Goal: Information Seeking & Learning: Learn about a topic

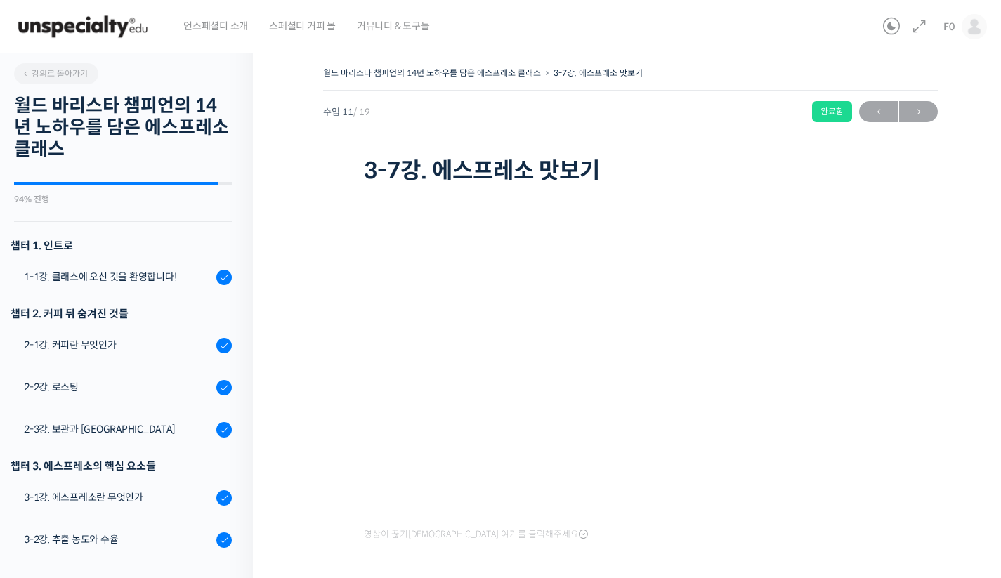
scroll to position [573, 0]
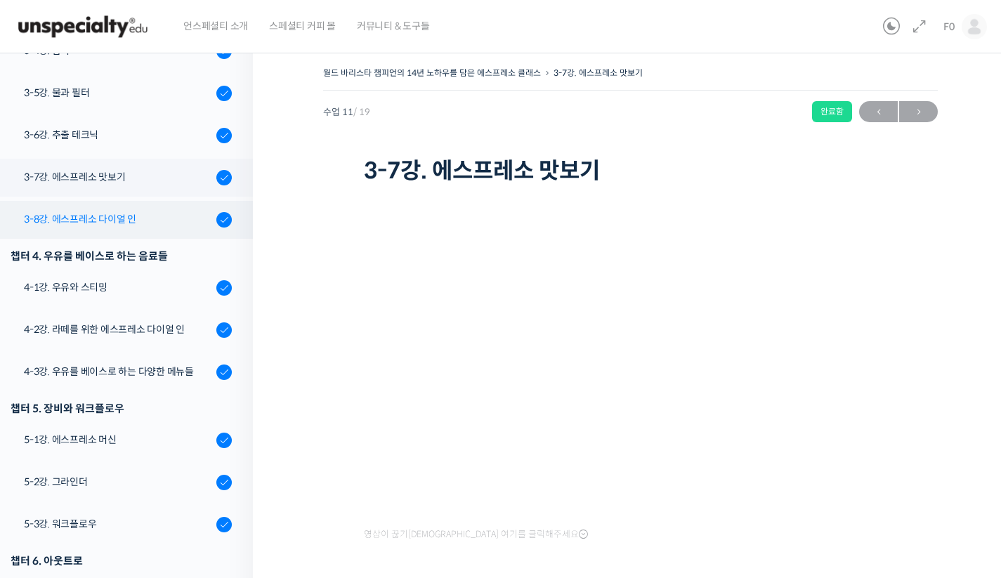
click at [131, 212] on div "3-8강. 에스프레소 다이얼 인" at bounding box center [118, 218] width 188 height 15
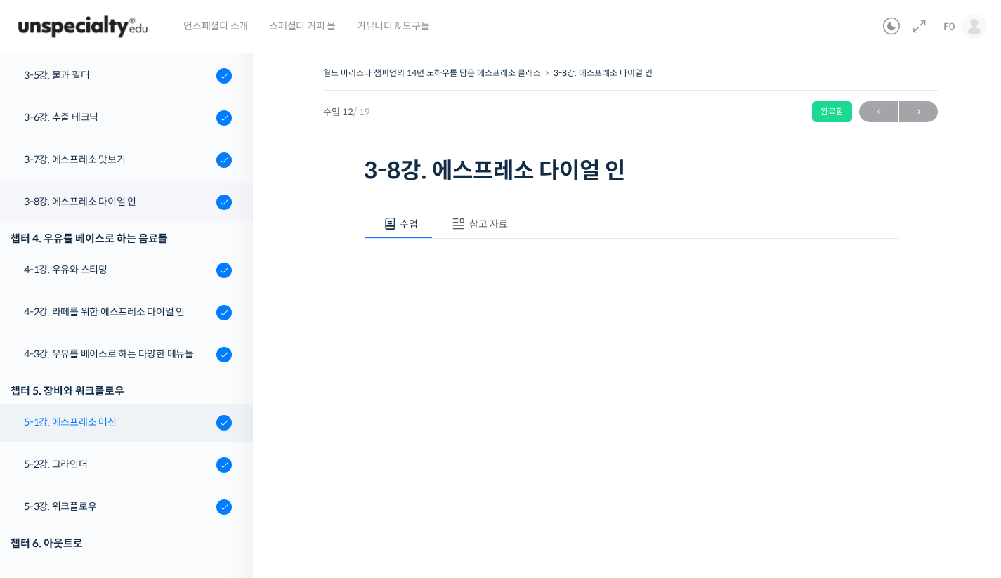
click at [64, 430] on link "5-1강. 에스프레소 머신" at bounding box center [123, 423] width 260 height 38
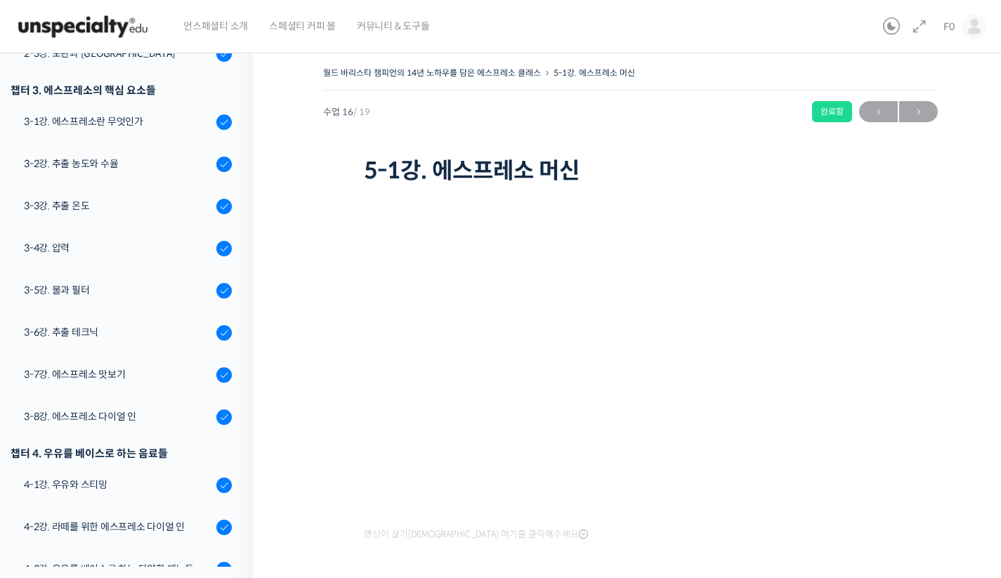
scroll to position [373, 0]
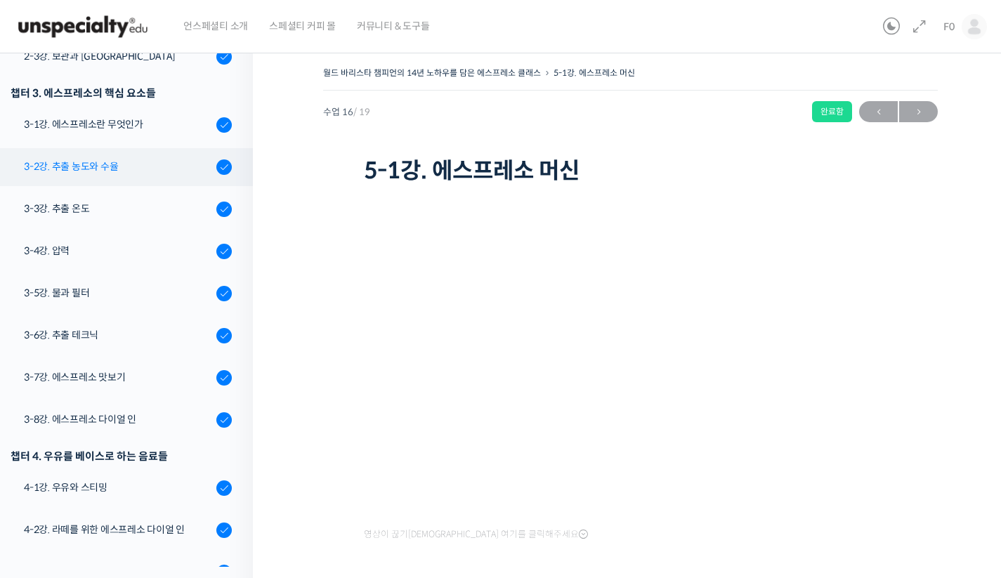
click at [61, 164] on div "3-2강. 추출 농도와 수율" at bounding box center [118, 166] width 188 height 15
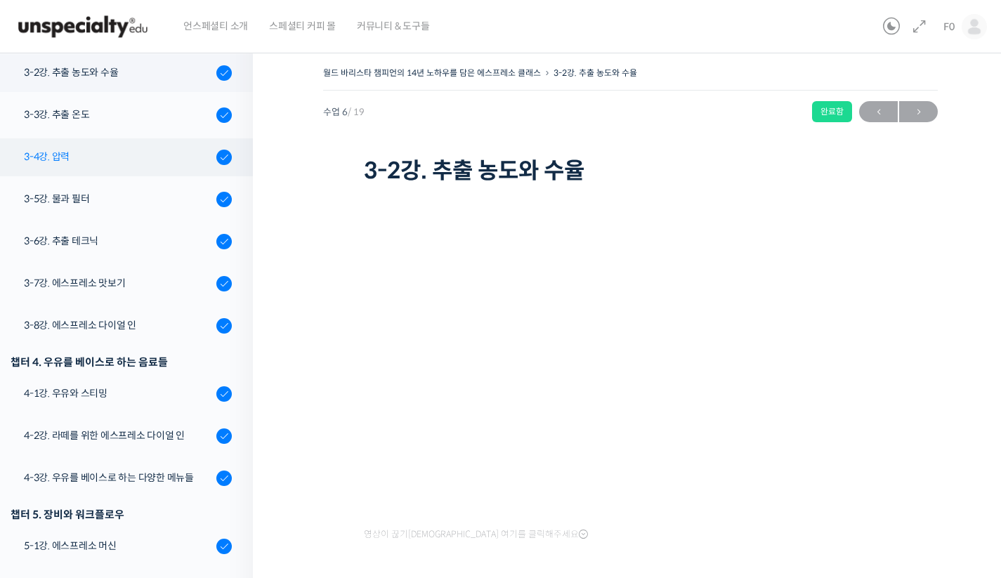
scroll to position [467, 0]
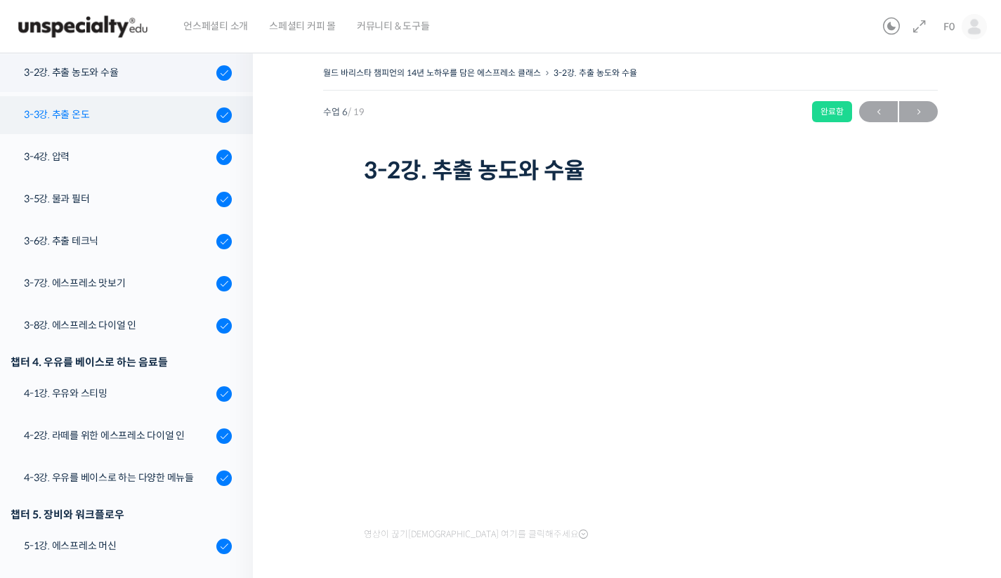
click at [106, 122] on link "3-3강. 추출 온도" at bounding box center [123, 115] width 260 height 38
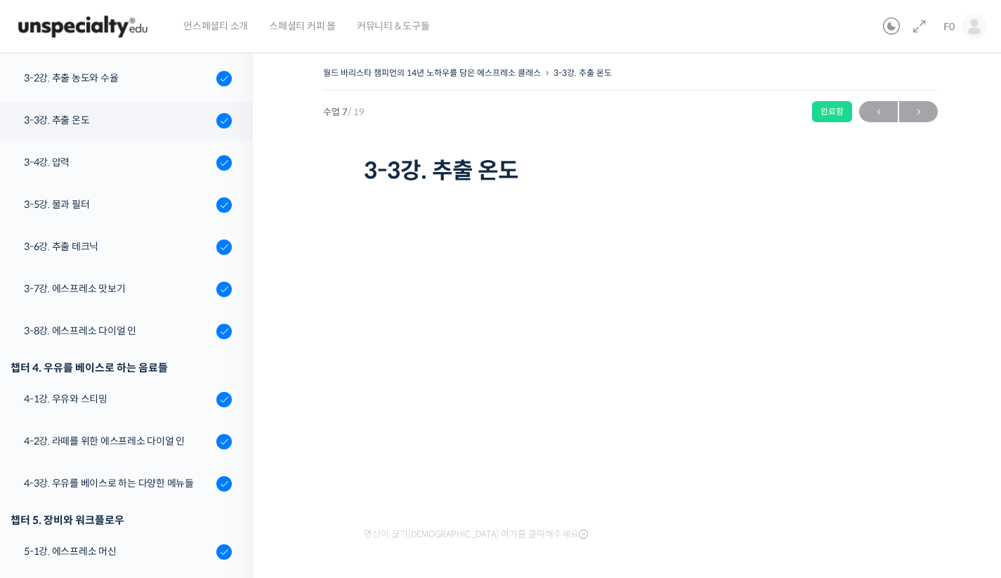
scroll to position [509, 0]
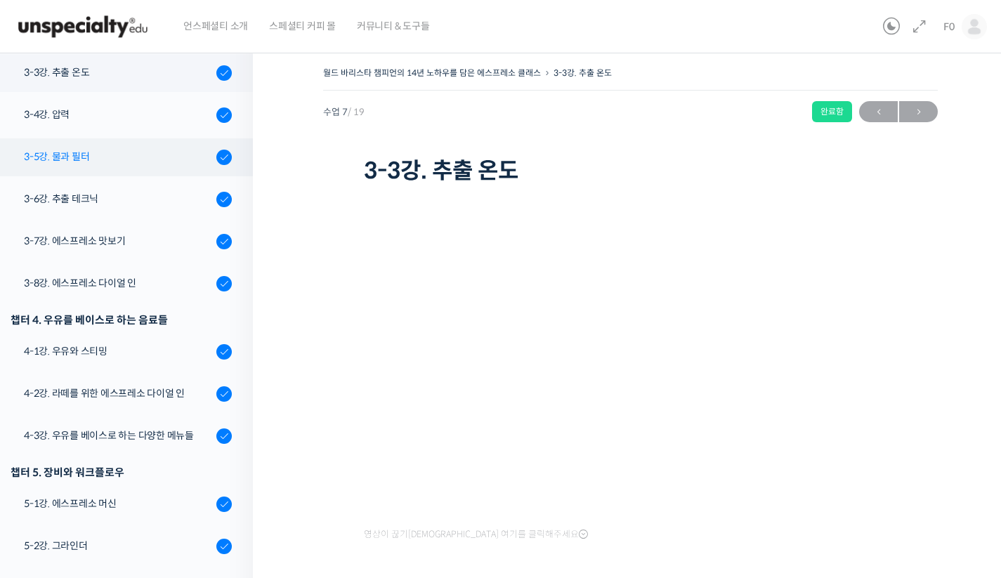
click at [110, 159] on div "3-5강. 물과 필터" at bounding box center [118, 156] width 188 height 15
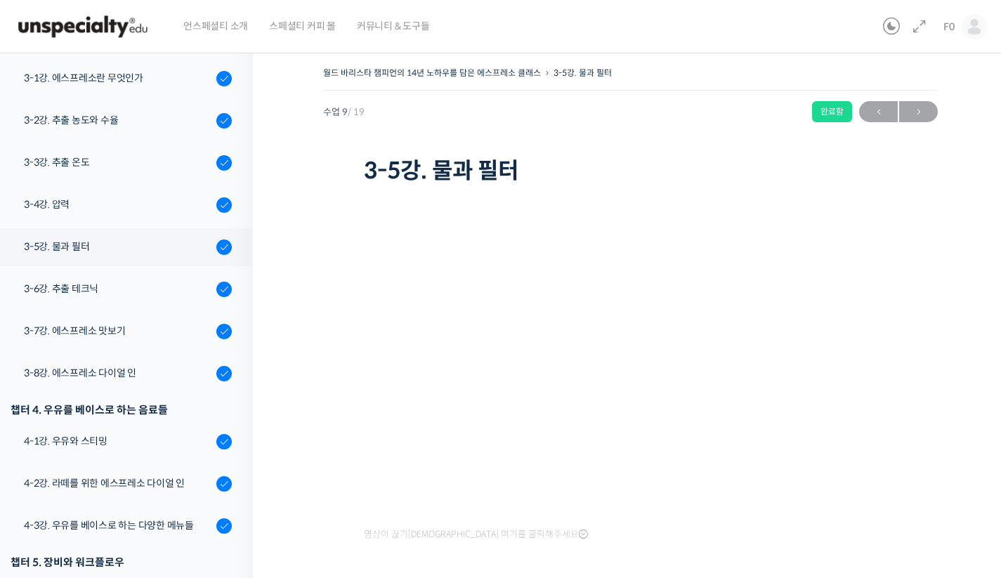
scroll to position [413, 0]
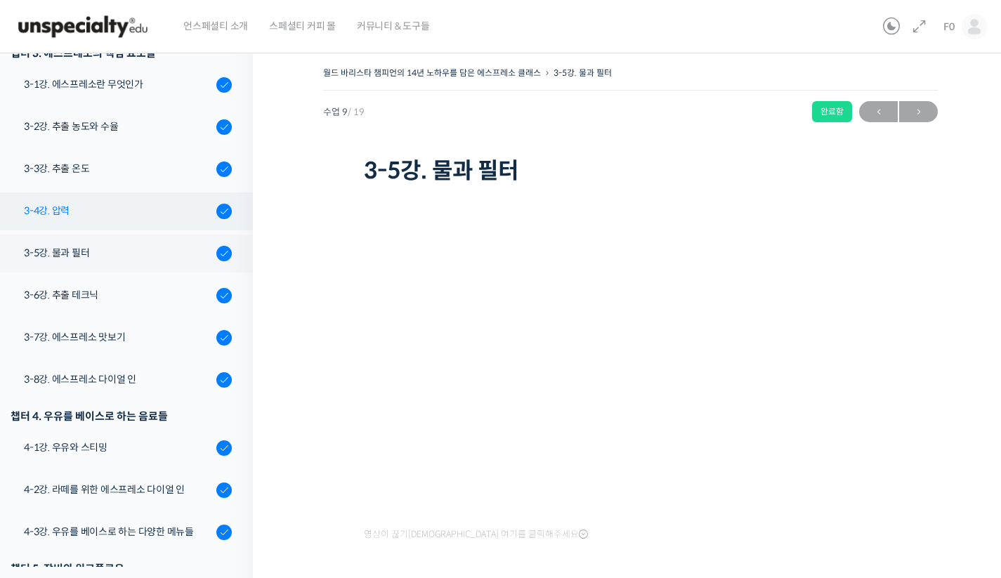
click at [81, 207] on div "3-4강. 압력" at bounding box center [118, 210] width 188 height 15
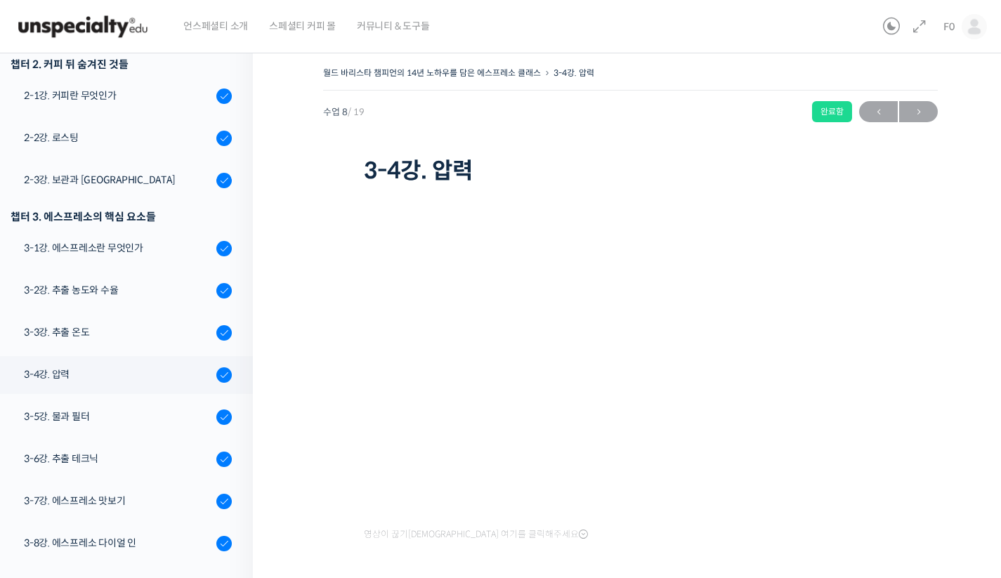
scroll to position [247, 0]
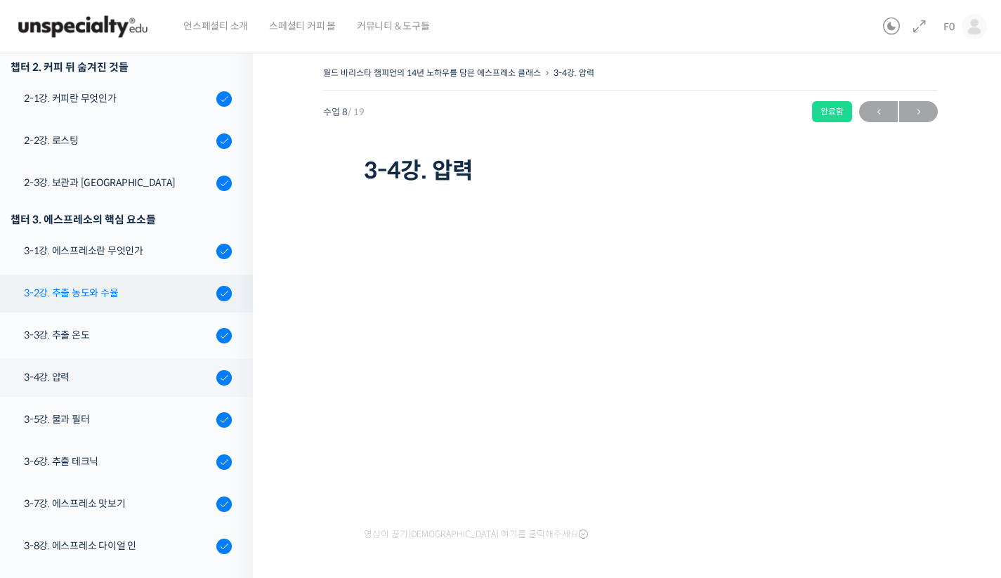
click at [131, 303] on link "3-2강. 추출 농도와 수율" at bounding box center [123, 294] width 260 height 38
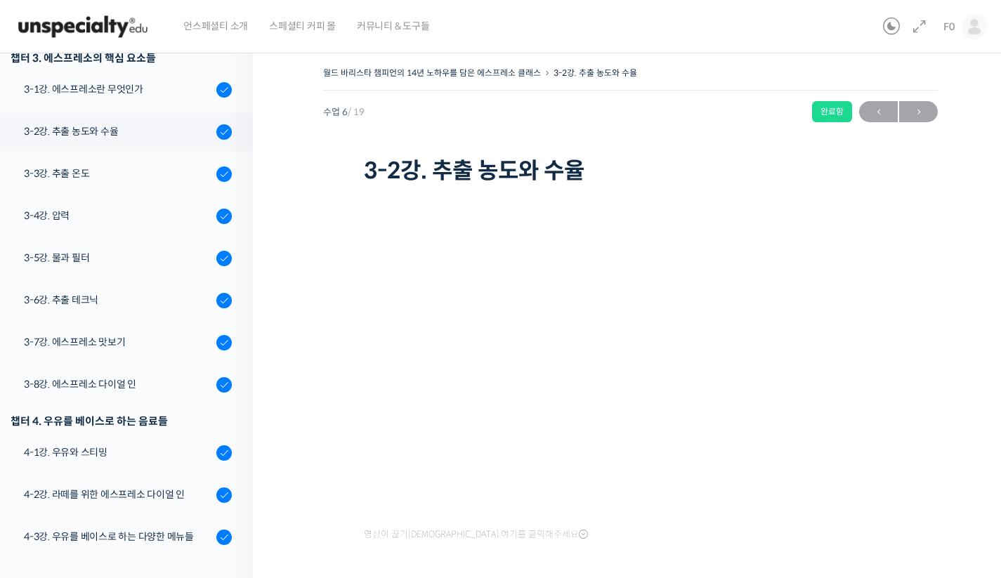
scroll to position [336, 0]
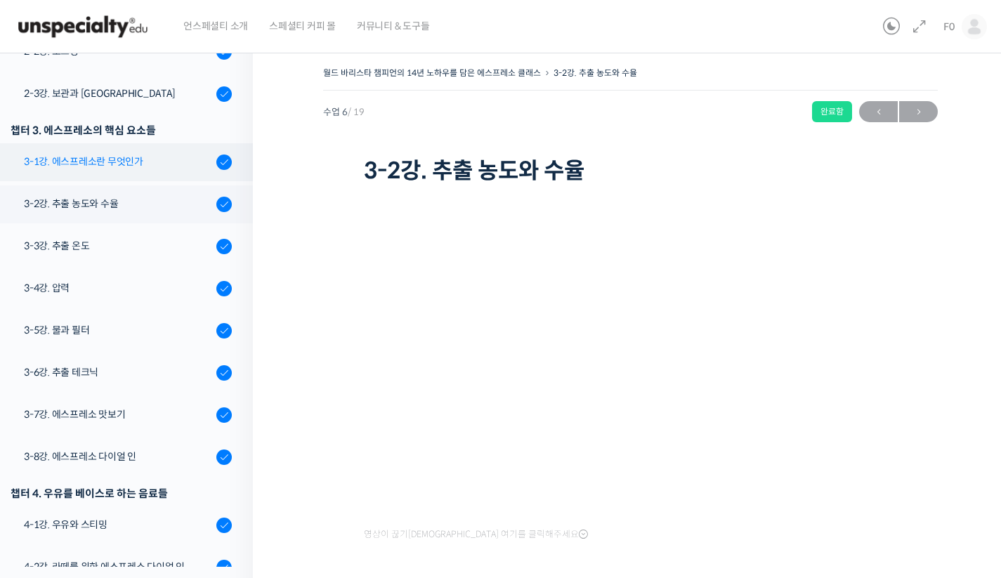
click at [119, 157] on div "3-1강. 에스프레소란 무엇인가" at bounding box center [118, 161] width 188 height 15
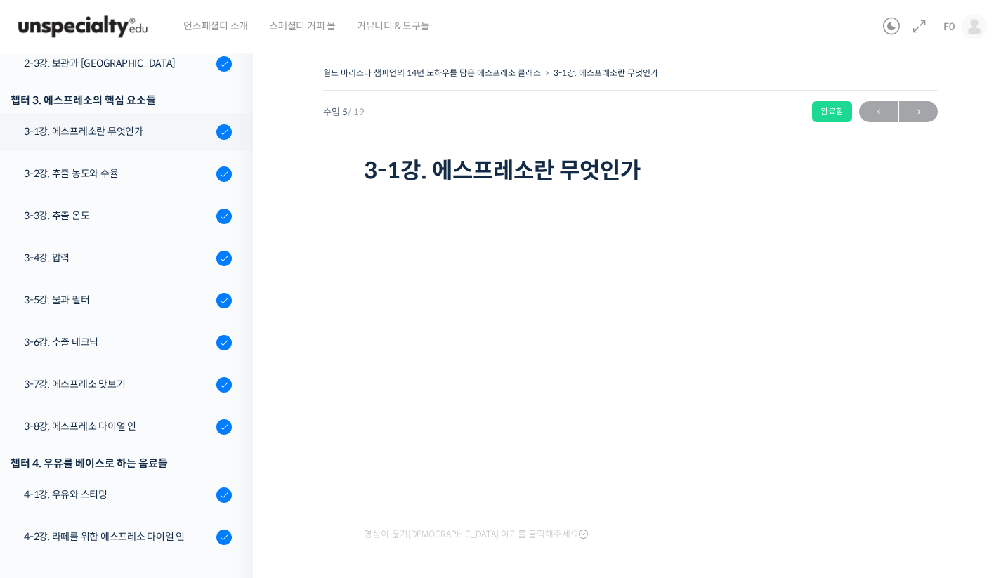
scroll to position [399, 0]
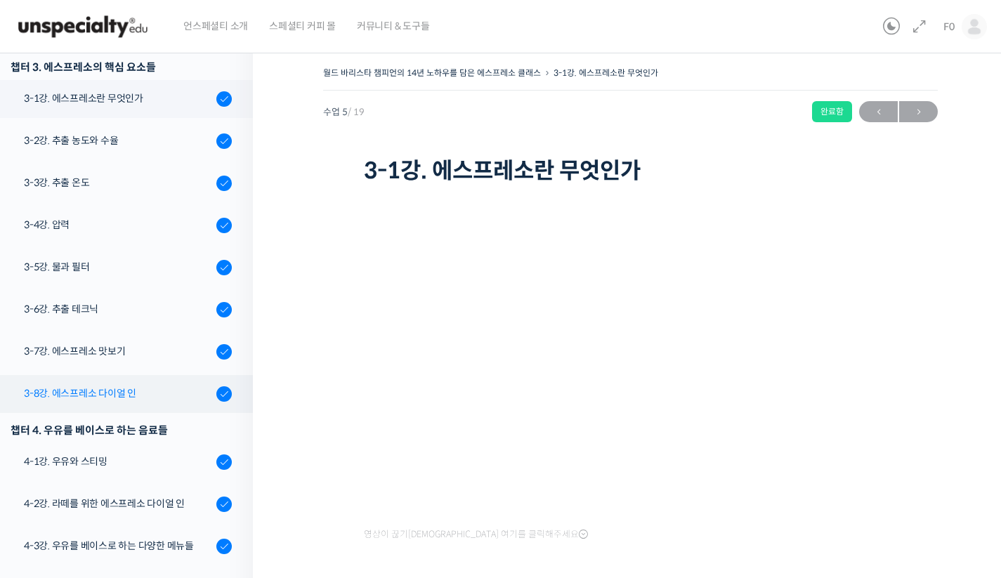
click at [105, 383] on link "3-8강. 에스프레소 다이얼 인" at bounding box center [123, 394] width 260 height 38
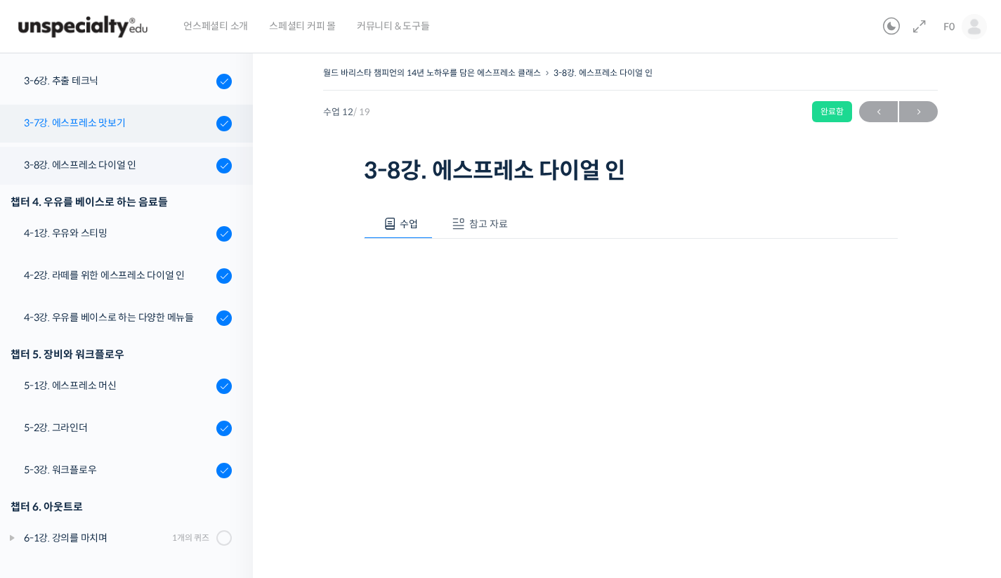
click at [129, 129] on div "3-7강. 에스프레소 맛보기" at bounding box center [118, 122] width 188 height 15
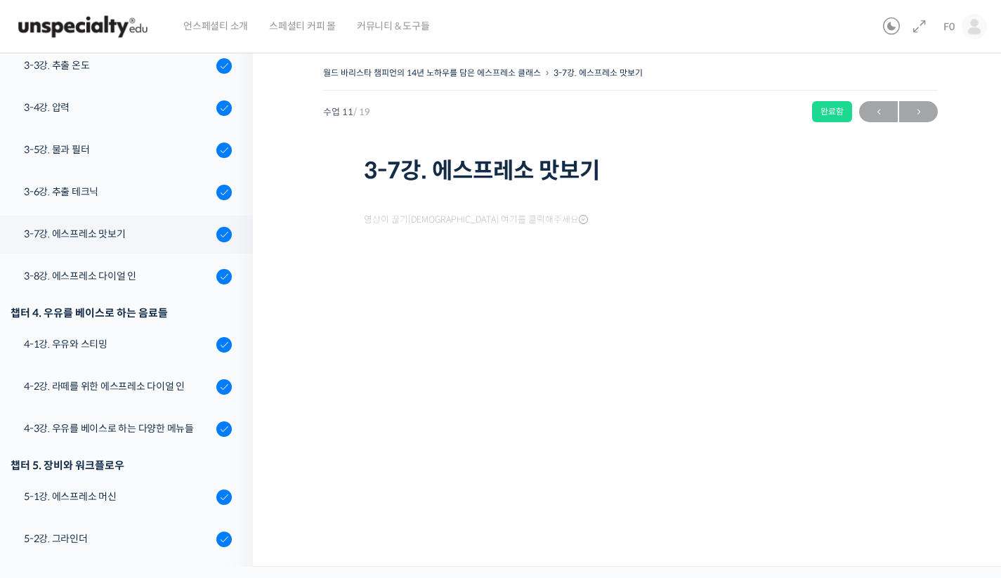
scroll to position [627, 0]
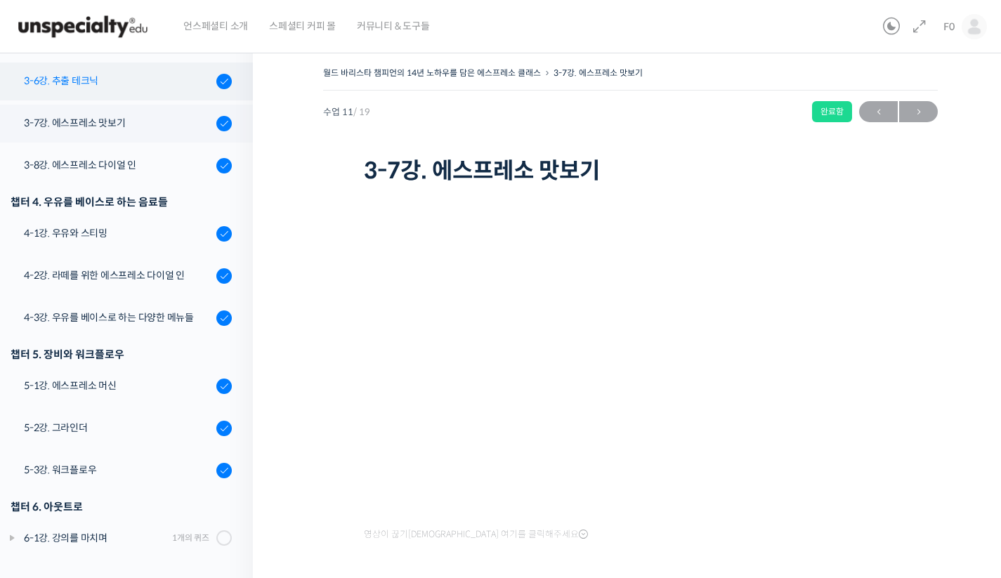
click at [107, 96] on link "3-6강. 추출 테크닉" at bounding box center [123, 82] width 260 height 38
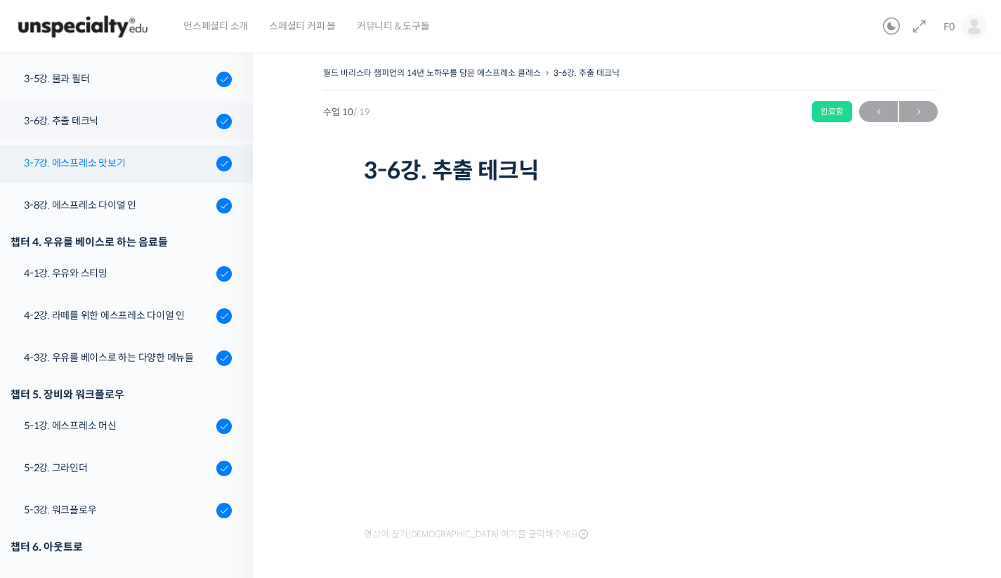
scroll to position [627, 0]
